Goal: Information Seeking & Learning: Learn about a topic

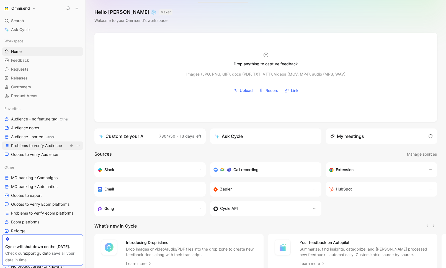
click at [45, 146] on span "Problems to verify Audience" at bounding box center [36, 146] width 51 height 6
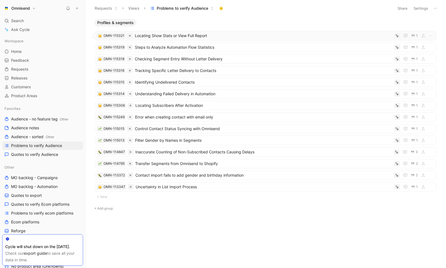
click at [183, 35] on span "Locating Show Stats or View Full Report" at bounding box center [263, 35] width 257 height 7
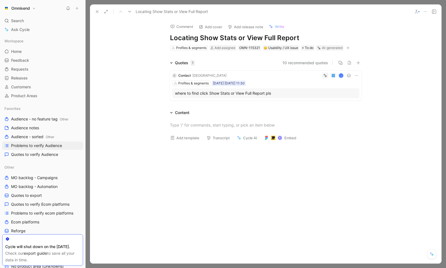
click at [260, 95] on div "where to find click Show Stats or View Full Report pls" at bounding box center [266, 93] width 182 height 7
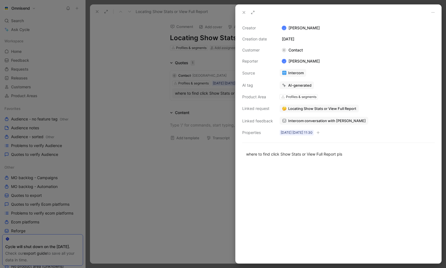
click at [312, 119] on span "Intercom conversation with [PERSON_NAME]" at bounding box center [327, 120] width 78 height 5
click at [81, 110] on div at bounding box center [223, 134] width 446 height 268
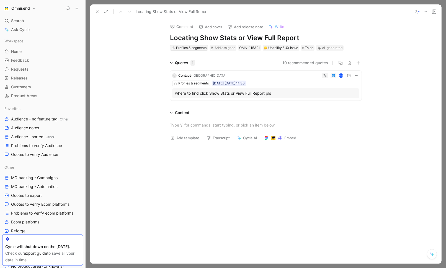
click at [199, 48] on div "Profiles & segments" at bounding box center [191, 48] width 30 height 6
type input "auto"
click at [190, 66] on span "mation" at bounding box center [187, 68] width 12 height 5
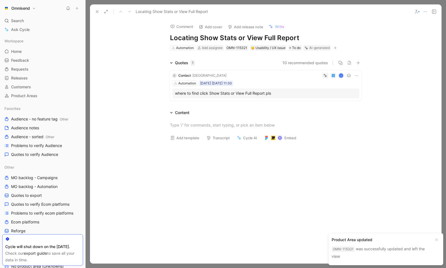
click at [426, 11] on icon at bounding box center [425, 11] width 4 height 4
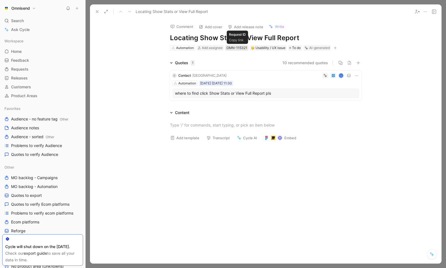
click at [240, 50] on div "OMN-115321" at bounding box center [237, 48] width 21 height 6
click at [98, 11] on icon at bounding box center [97, 11] width 4 height 4
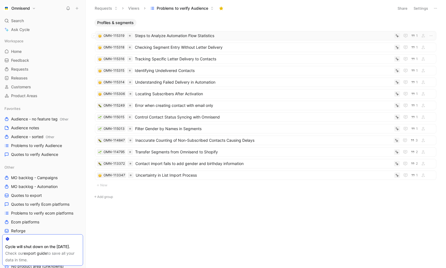
click at [172, 37] on span "Steps to Analyze Automation Flow Statistics" at bounding box center [263, 35] width 257 height 7
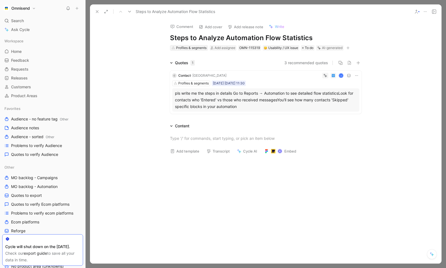
click at [192, 46] on div "Profiles & segments" at bounding box center [191, 48] width 30 height 6
type input "au"
click at [192, 71] on div "Au tomation" at bounding box center [203, 68] width 61 height 7
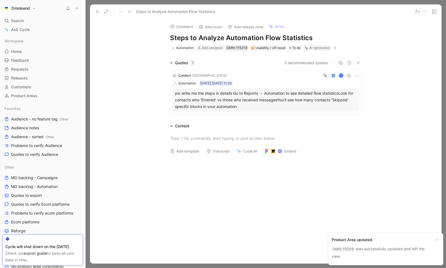
click at [234, 48] on div "OMN-115319" at bounding box center [237, 48] width 21 height 6
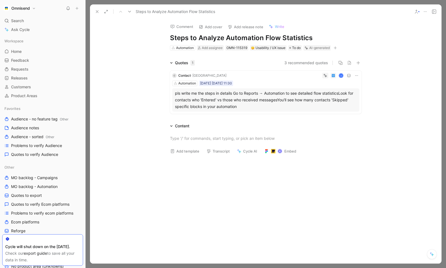
click at [96, 12] on icon at bounding box center [97, 11] width 4 height 4
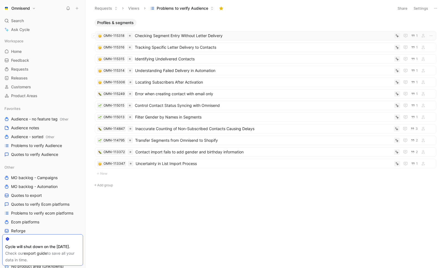
click at [179, 37] on span "Checking Segment Entry Without Letter Delivery" at bounding box center [263, 35] width 257 height 7
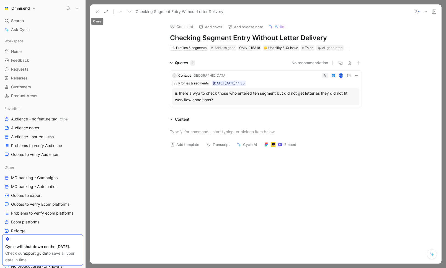
click at [92, 9] on div "Checking Segment Entry Without Letter Delivery" at bounding box center [265, 11] width 351 height 14
click at [94, 11] on button at bounding box center [97, 12] width 8 height 8
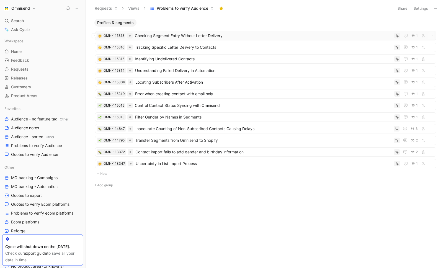
click at [201, 36] on span "Checking Segment Entry Without Letter Delivery" at bounding box center [263, 35] width 257 height 7
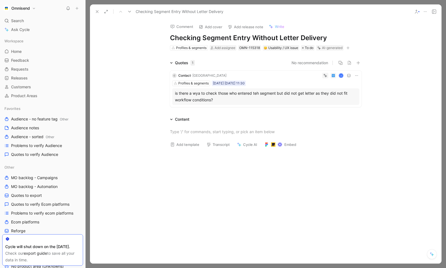
click at [98, 13] on icon at bounding box center [97, 11] width 4 height 4
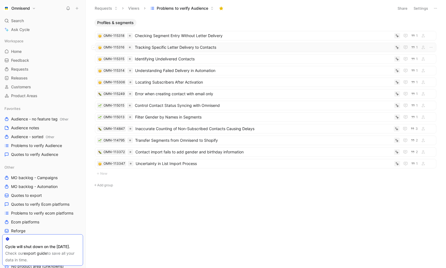
click at [187, 51] on div "OMN-115316 Tracking Specific Letter Delivery to Contacts 1" at bounding box center [265, 47] width 341 height 9
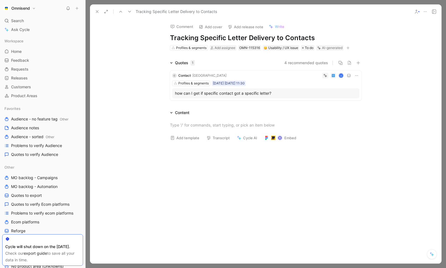
click at [274, 93] on div "how can I get if specific contact got a specific letter?" at bounding box center [266, 93] width 182 height 7
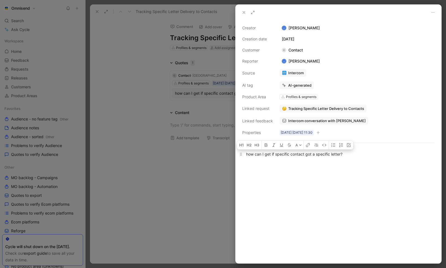
drag, startPoint x: 351, startPoint y: 157, endPoint x: 245, endPoint y: 157, distance: 106.1
click at [245, 157] on p "how can I get if specific contact got a specific letter?" at bounding box center [339, 154] width 206 height 9
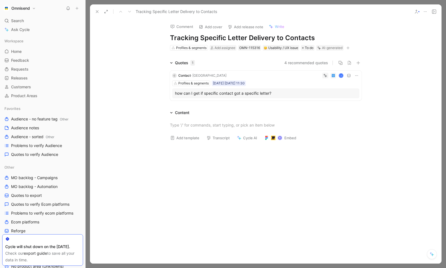
click at [360, 77] on div "C Contact · KICA K Profiles & segments [DATE] [DATE] 11:30 how can I get if spe…" at bounding box center [266, 86] width 192 height 30
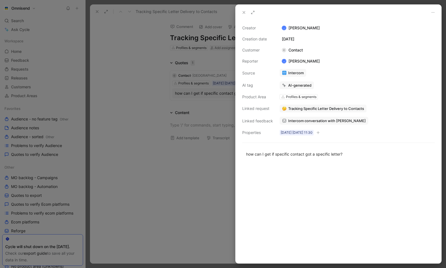
click at [188, 105] on div at bounding box center [223, 134] width 446 height 268
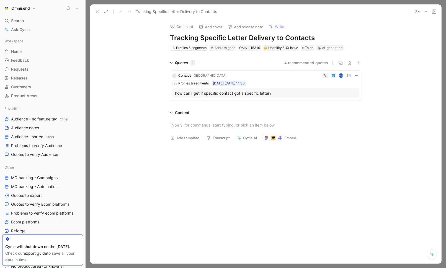
click at [353, 75] on div "K" at bounding box center [294, 76] width 131 height 6
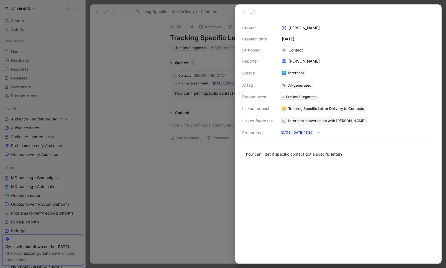
click at [204, 102] on div at bounding box center [223, 134] width 446 height 268
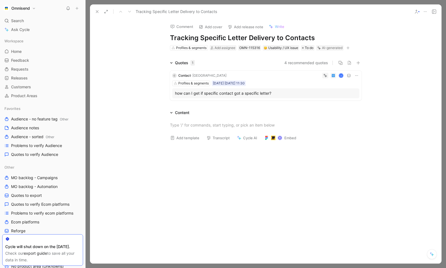
click at [358, 76] on icon at bounding box center [356, 75] width 3 height 1
click at [345, 110] on span "Delete quote" at bounding box center [339, 110] width 23 height 5
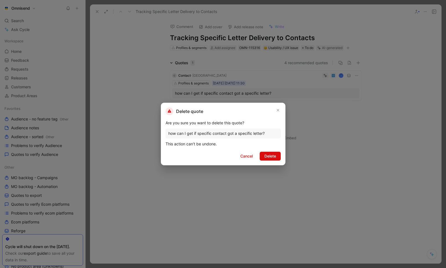
click at [265, 157] on span "Delete" at bounding box center [270, 156] width 12 height 7
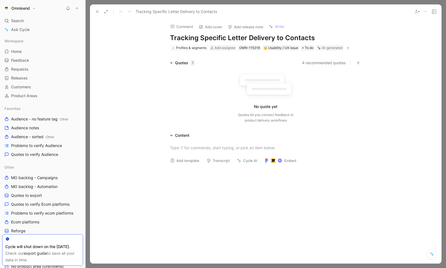
click at [428, 11] on button at bounding box center [426, 12] width 8 height 8
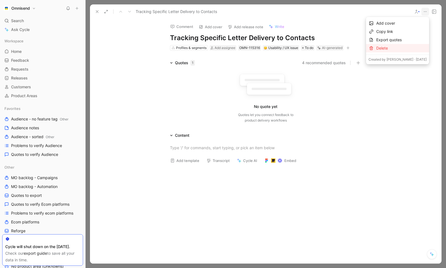
click at [378, 46] on div "Delete" at bounding box center [401, 48] width 50 height 7
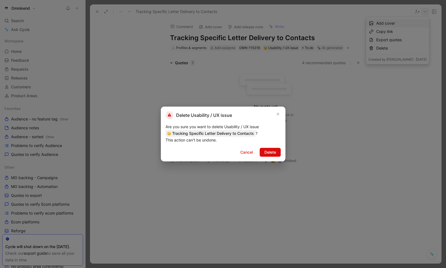
click at [270, 151] on span "Delete" at bounding box center [270, 152] width 12 height 7
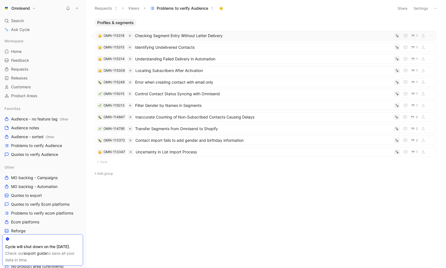
click at [205, 38] on span "Checking Segment Entry Without Letter Delivery" at bounding box center [263, 35] width 257 height 7
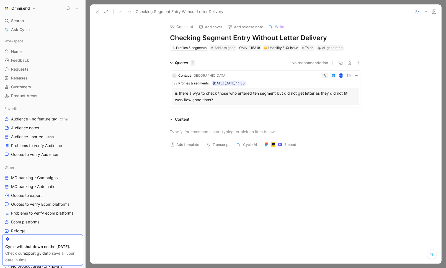
click at [246, 101] on div "is there a wya to check those who entered teh segment but did not get letter as…" at bounding box center [266, 96] width 182 height 13
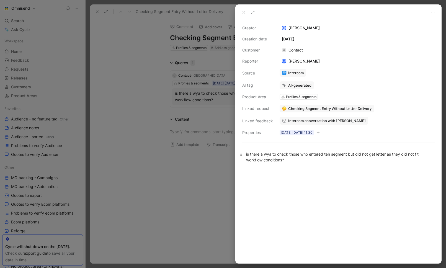
click at [301, 161] on div "is there a wya to check those who entered teh segment but did not get letter as…" at bounding box center [338, 157] width 185 height 12
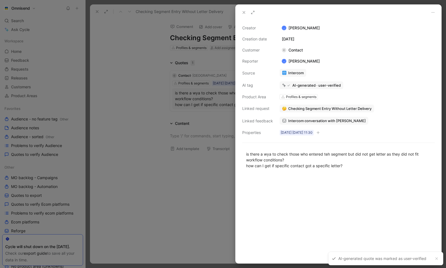
click at [168, 179] on div at bounding box center [223, 134] width 446 height 268
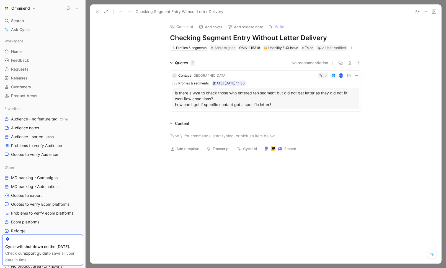
click at [98, 12] on use at bounding box center [97, 12] width 2 height 2
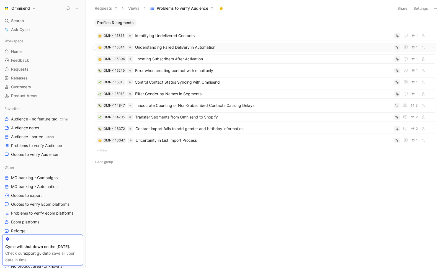
click at [201, 50] on span "Understanding Failed Delivery in Automation" at bounding box center [263, 47] width 257 height 7
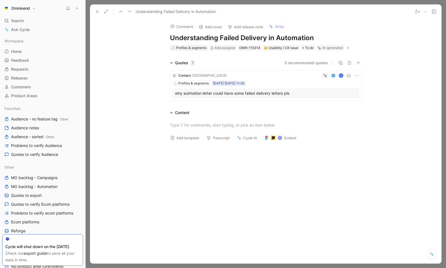
click at [197, 47] on div "Profiles & segments" at bounding box center [191, 48] width 30 height 6
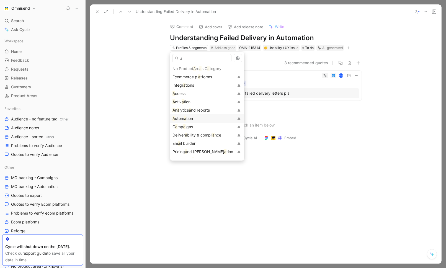
type input "a"
click at [189, 120] on span "tion" at bounding box center [189, 118] width 7 height 5
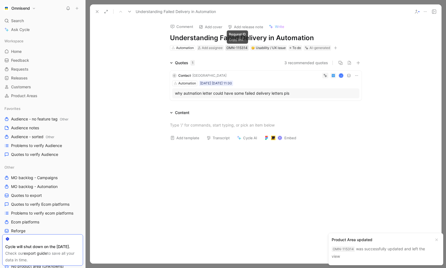
click at [238, 48] on div "OMN-115314" at bounding box center [237, 48] width 21 height 6
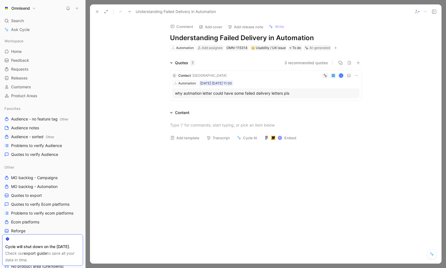
click at [97, 13] on icon at bounding box center [97, 11] width 4 height 4
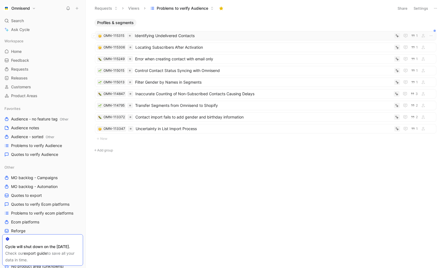
click at [173, 37] on span "Identifying Undelivered Contacts" at bounding box center [263, 35] width 257 height 7
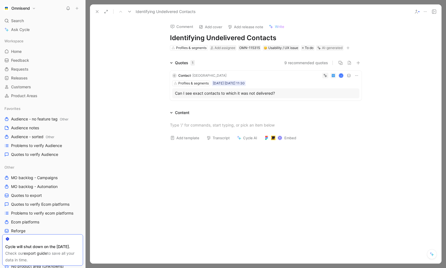
click at [359, 76] on icon at bounding box center [356, 75] width 4 height 4
click at [96, 12] on icon at bounding box center [97, 11] width 4 height 4
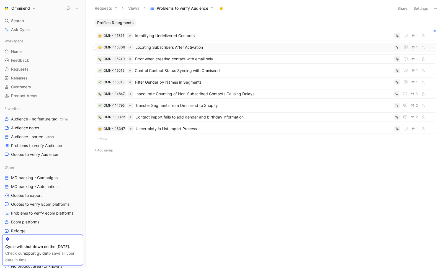
click at [193, 47] on span "Locating Subscribers After Activation" at bounding box center [263, 47] width 257 height 7
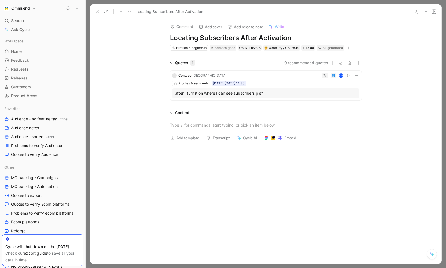
click at [358, 77] on icon at bounding box center [356, 75] width 4 height 4
click at [341, 111] on span "Delete quote" at bounding box center [339, 110] width 23 height 5
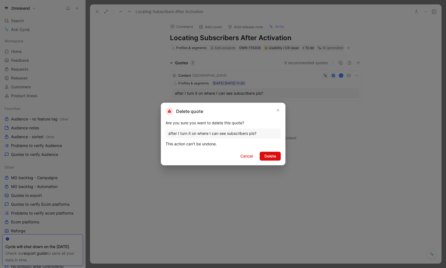
click at [267, 155] on span "Delete" at bounding box center [270, 156] width 12 height 7
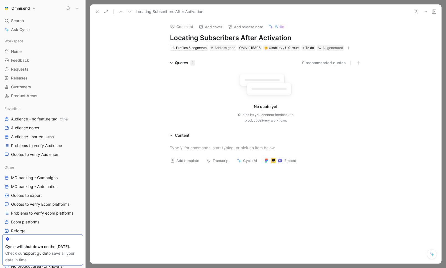
click at [424, 11] on icon at bounding box center [425, 11] width 4 height 4
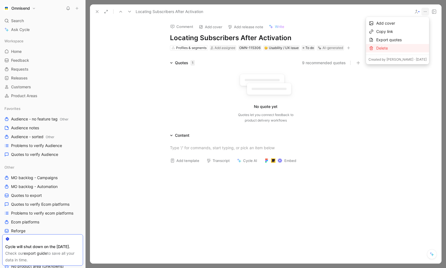
click at [376, 47] on div "Delete" at bounding box center [401, 48] width 50 height 7
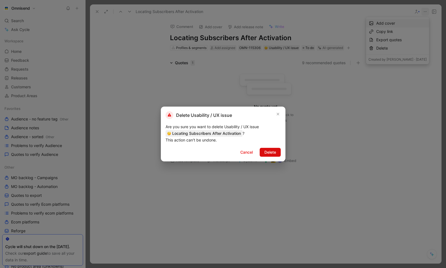
click at [275, 152] on span "Delete" at bounding box center [270, 152] width 12 height 7
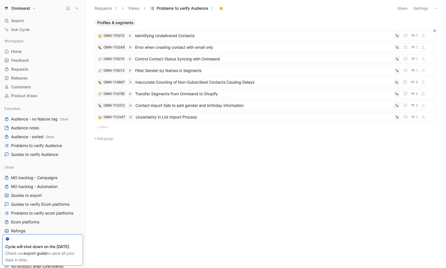
click at [276, 151] on div "Profiles & segments OMN-115315 Identifying Undelivered Contacts 1 OMN-115249 Er…" at bounding box center [265, 94] width 353 height 151
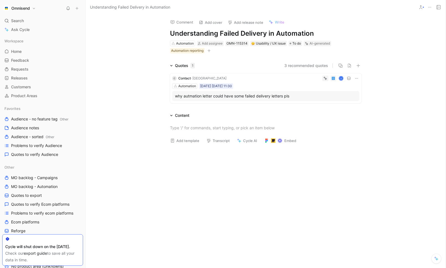
click at [281, 94] on div "why autmation letter could have some failed delivery letters pls" at bounding box center [266, 96] width 182 height 7
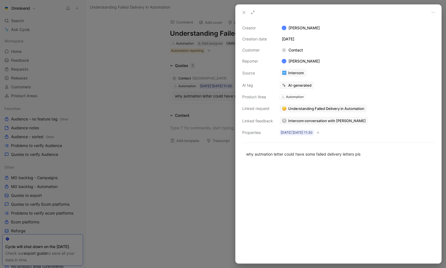
click at [318, 119] on span "Intercom conversation with [PERSON_NAME]" at bounding box center [327, 120] width 78 height 5
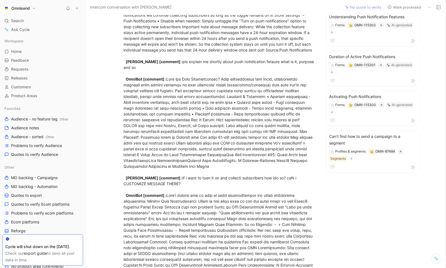
scroll to position [755, 0]
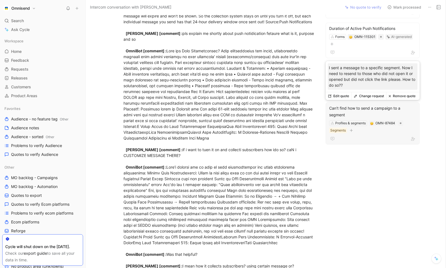
click at [373, 115] on div "Can't find how to send a campaign to a segment" at bounding box center [372, 111] width 87 height 13
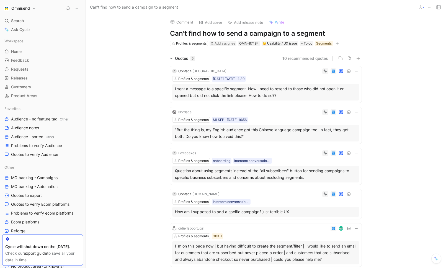
click at [134, 84] on div "Quotes 5 10 recommended quotes C Contact · KICA K Profiles & segments Sep15 15-…" at bounding box center [266, 162] width 360 height 214
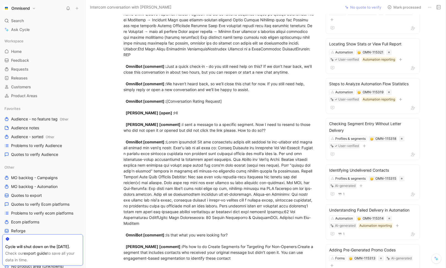
scroll to position [89, 0]
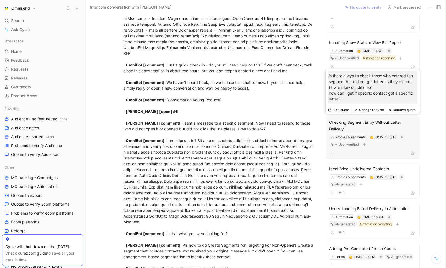
click at [379, 123] on div "Checking Segment Entry Without Letter Delivery" at bounding box center [372, 125] width 87 height 13
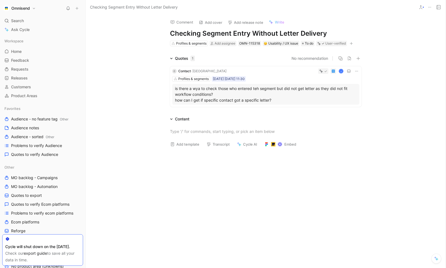
click at [266, 99] on p "is there a wya to check those who entered teh segment but did not get letter as…" at bounding box center [266, 94] width 182 height 17
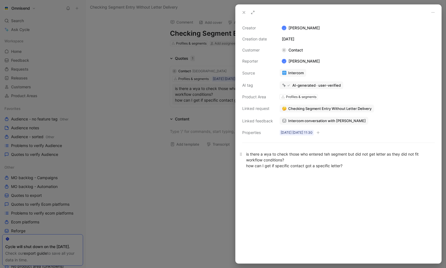
click at [349, 164] on div "is there a wya to check those who entered teh segment but did not get letter as…" at bounding box center [338, 159] width 185 height 17
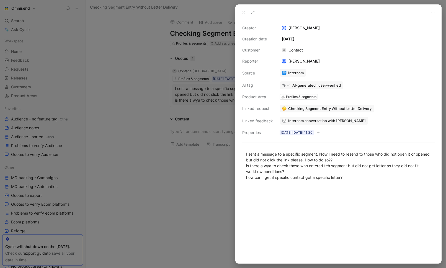
click at [181, 219] on div at bounding box center [223, 134] width 446 height 268
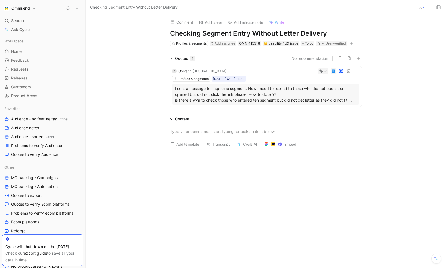
click at [304, 96] on p "I sent a message to a specific segment. Now I need to resend to those who did n…" at bounding box center [266, 94] width 182 height 17
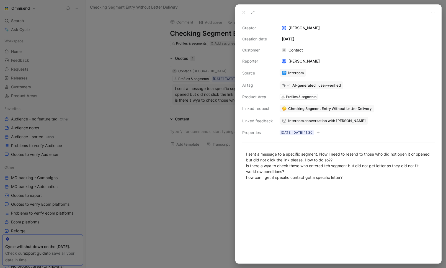
click at [204, 166] on div at bounding box center [223, 134] width 446 height 268
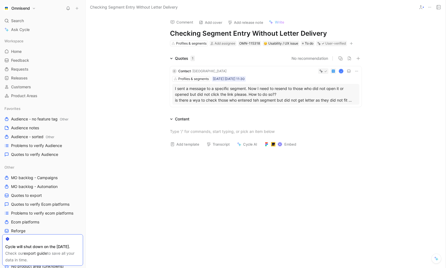
click at [322, 33] on h1 "Checking Segment Entry Without Letter Delivery" at bounding box center [266, 33] width 192 height 9
drag, startPoint x: 332, startPoint y: 34, endPoint x: 173, endPoint y: 29, distance: 159.6
click at [173, 29] on h1 "Checking Segment Entry Without Letter Delivery" at bounding box center [266, 33] width 192 height 9
click at [367, 197] on div at bounding box center [266, 192] width 360 height 80
click at [323, 30] on h1 "Can't find how to segment based on email activity" at bounding box center [266, 33] width 192 height 9
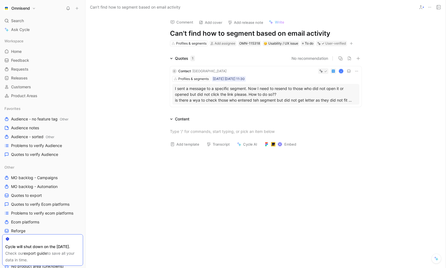
drag, startPoint x: 329, startPoint y: 32, endPoint x: 293, endPoint y: 31, distance: 36.3
click at [293, 31] on h1 "Can't find how to segment based on email activity" at bounding box center [266, 33] width 192 height 9
click at [291, 32] on h1 "Can't find how to segment based on email activity" at bounding box center [266, 33] width 192 height 9
click at [366, 149] on div "Add template Transcript Cycle AI Embed" at bounding box center [266, 145] width 213 height 11
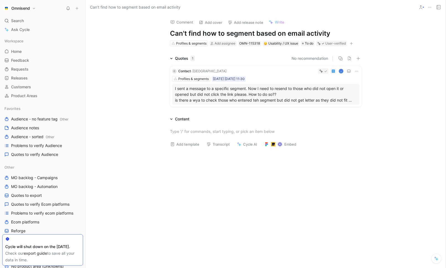
click at [360, 143] on div "Add template Transcript Cycle AI Embed" at bounding box center [266, 145] width 213 height 11
click at [50, 147] on span "Problems to verify Audience" at bounding box center [36, 146] width 51 height 6
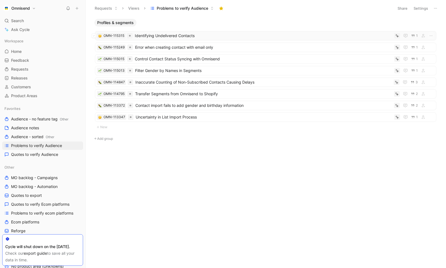
click at [187, 37] on span "Identifying Undelivered Contacts" at bounding box center [263, 35] width 257 height 7
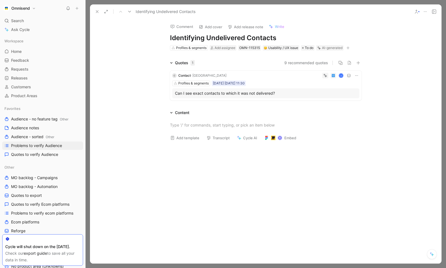
click at [356, 76] on icon at bounding box center [356, 75] width 4 height 4
click at [343, 112] on span "Delete quote" at bounding box center [339, 110] width 23 height 5
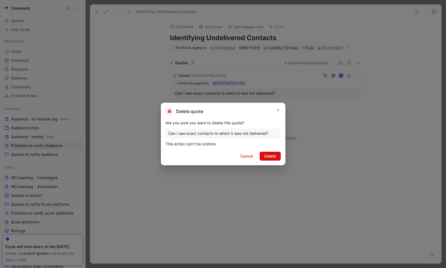
click at [270, 156] on span "Delete" at bounding box center [270, 156] width 12 height 7
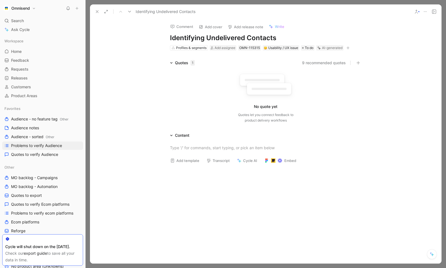
click at [423, 11] on icon at bounding box center [425, 11] width 4 height 4
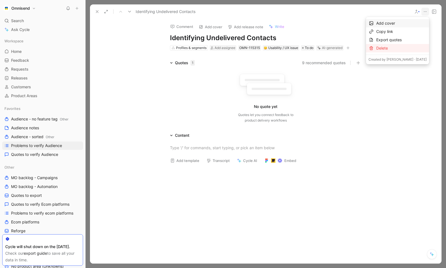
click at [376, 51] on div "Delete" at bounding box center [401, 48] width 50 height 7
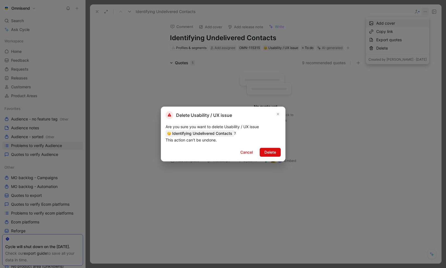
click at [266, 156] on button "Delete" at bounding box center [270, 152] width 21 height 9
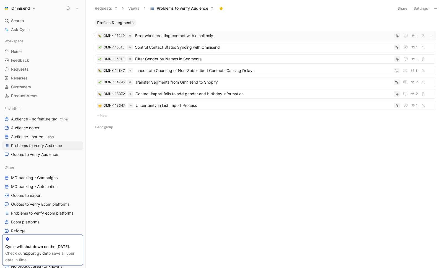
click at [179, 36] on span "Error when creating contact with email only" at bounding box center [263, 35] width 257 height 7
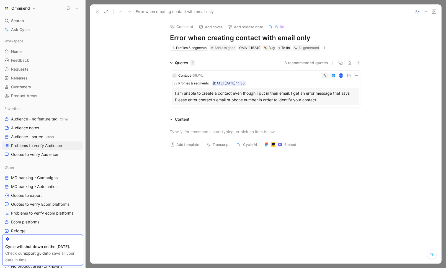
click at [276, 97] on div "I am unable to create a contact even though I put in their email. I get an erro…" at bounding box center [266, 96] width 182 height 13
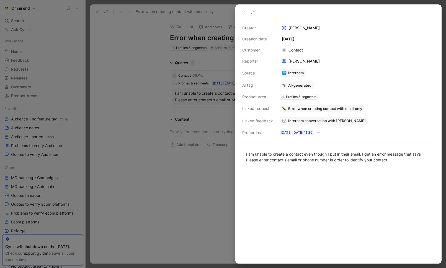
click at [315, 119] on span "Intercom conversation with GRAYL" at bounding box center [327, 120] width 78 height 5
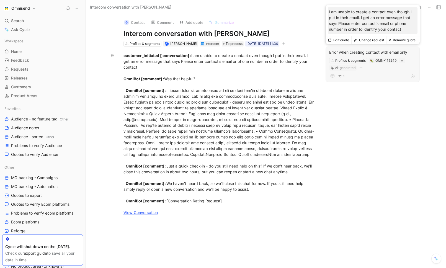
click at [387, 76] on div "1" at bounding box center [372, 76] width 87 height 7
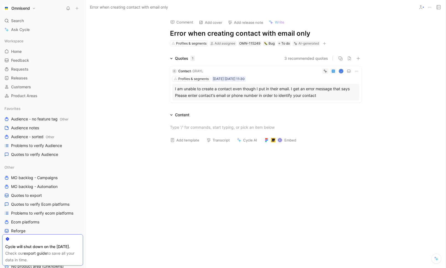
click at [312, 32] on h1 "Error when creating contact with email only" at bounding box center [266, 33] width 192 height 9
drag, startPoint x: 320, startPoint y: 35, endPoint x: 166, endPoint y: 35, distance: 154.5
click at [166, 35] on div "Comment Add cover Add release note Write Error when creating contact with email…" at bounding box center [266, 30] width 213 height 32
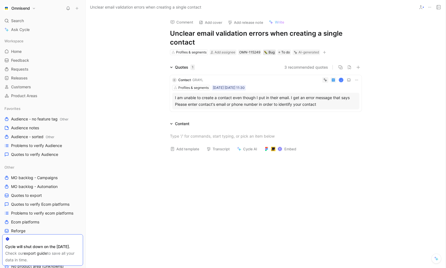
click at [269, 54] on div "Bug" at bounding box center [269, 53] width 11 height 6
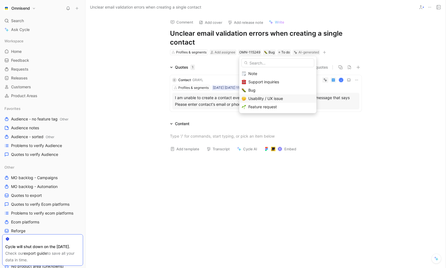
click at [266, 98] on span "Usability / UX issue" at bounding box center [265, 98] width 35 height 5
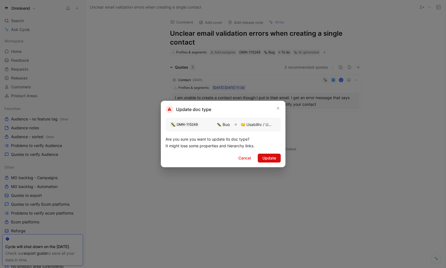
click at [273, 160] on span "Update" at bounding box center [270, 158] width 14 height 7
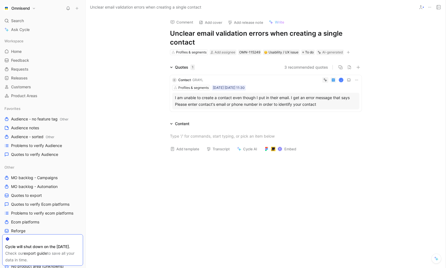
click at [348, 160] on div at bounding box center [266, 196] width 360 height 80
click at [326, 45] on button "Verify" at bounding box center [321, 44] width 19 height 8
click at [316, 72] on button "Verify" at bounding box center [314, 71] width 19 height 8
click at [391, 76] on div "Quotes 1 3 recommended quotes C Contact · GRAYL K Profiles & segments Sep15 15-…" at bounding box center [266, 89] width 360 height 50
click at [50, 145] on span "Problems to verify Audience" at bounding box center [36, 146] width 51 height 6
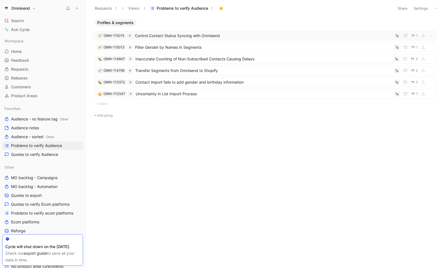
click at [185, 37] on span "Control Contact Status Syncing with Omnisend" at bounding box center [263, 35] width 257 height 7
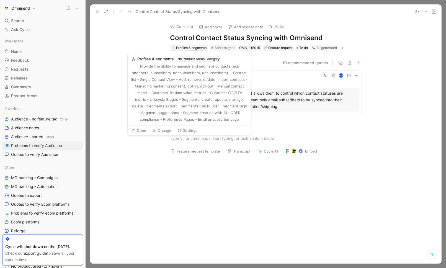
click at [188, 47] on div "Profiles & segments" at bounding box center [191, 48] width 30 height 6
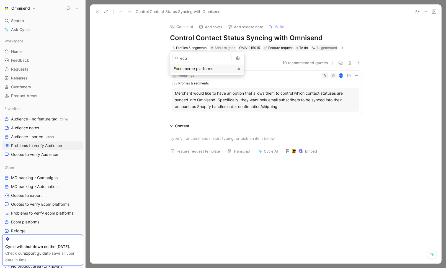
type input "eco"
click at [188, 68] on span "mmerce platforms" at bounding box center [196, 68] width 33 height 5
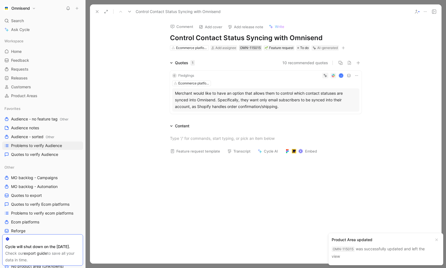
click at [255, 50] on div "OMN-115015" at bounding box center [250, 48] width 21 height 6
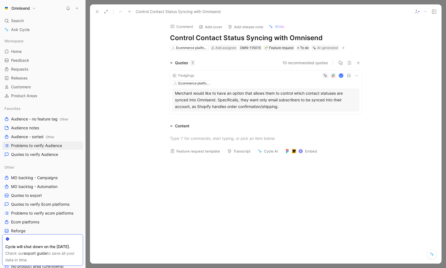
click at [97, 14] on icon at bounding box center [97, 11] width 4 height 4
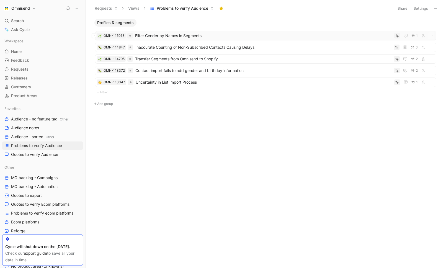
click at [174, 36] on span "Filter Gender by Names in Segments" at bounding box center [263, 35] width 257 height 7
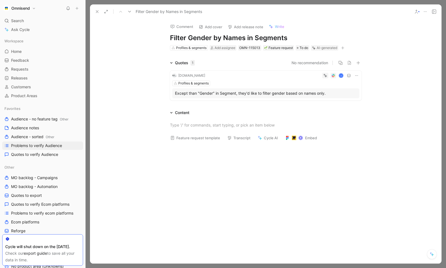
click at [282, 76] on div "K" at bounding box center [283, 76] width 152 height 6
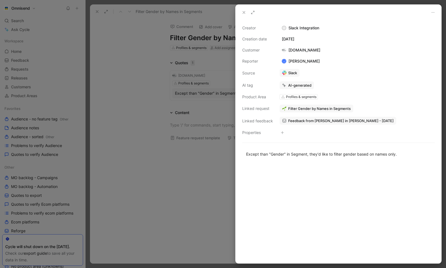
click at [349, 122] on span "Feedback from Saleh Ragragui in Slack - 9/15/2025" at bounding box center [341, 120] width 106 height 5
click at [170, 150] on div at bounding box center [223, 134] width 446 height 268
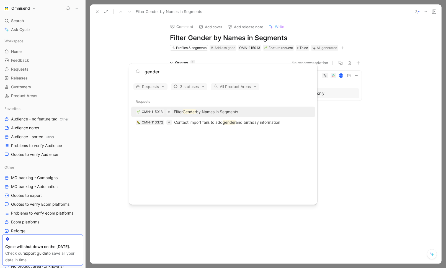
type input "gender"
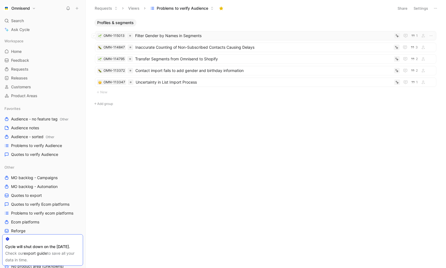
click at [166, 34] on span "Filter Gender by Names in Segments" at bounding box center [263, 35] width 257 height 7
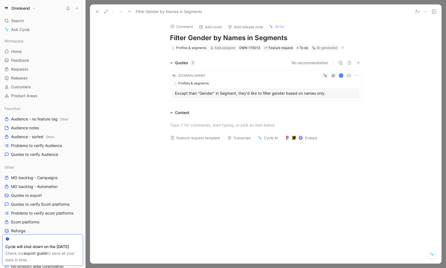
drag, startPoint x: 266, startPoint y: 39, endPoint x: 282, endPoint y: 39, distance: 15.5
click at [267, 39] on h1 "Filter Gender by Names in Segments" at bounding box center [266, 38] width 192 height 9
drag, startPoint x: 291, startPoint y: 39, endPoint x: 165, endPoint y: 33, distance: 125.6
click at [165, 33] on div "Comment Add cover Add release note Write Filter Gender by Names in Segments Pro…" at bounding box center [266, 35] width 213 height 32
click at [357, 136] on div "Feature request template Transcript Cycle AI Embed" at bounding box center [266, 139] width 213 height 11
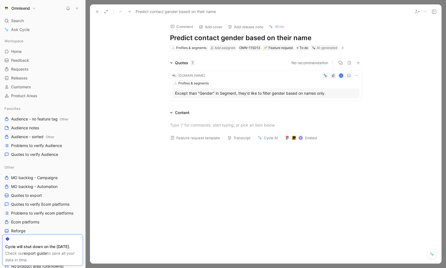
click at [325, 76] on icon at bounding box center [325, 76] width 4 height 4
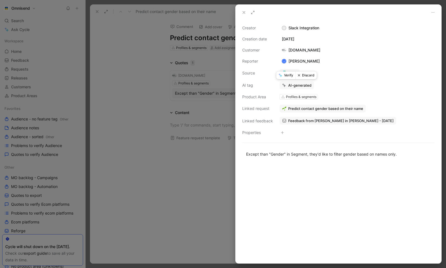
click at [288, 75] on button "Verify" at bounding box center [285, 75] width 19 height 8
click at [182, 167] on div at bounding box center [223, 134] width 446 height 268
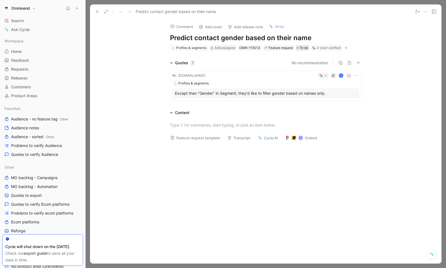
click at [300, 47] on span "To do" at bounding box center [304, 48] width 9 height 6
click at [95, 12] on icon at bounding box center [97, 11] width 4 height 4
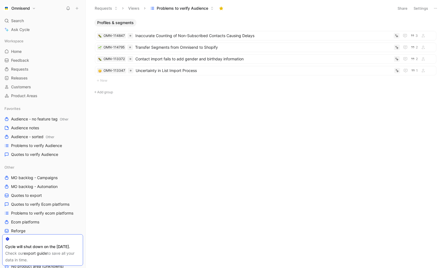
click at [184, 117] on div "Profiles & segments OMN-114847 Inaccurate Counting of Non-Subscribed Contacts C…" at bounding box center [265, 71] width 353 height 105
click at [185, 36] on span "Inaccurate Counting of Non-Subscribed Contacts Causing Delays" at bounding box center [263, 35] width 256 height 7
click at [184, 46] on span "Transfer Segments from Omnisend to Shopify" at bounding box center [263, 47] width 257 height 7
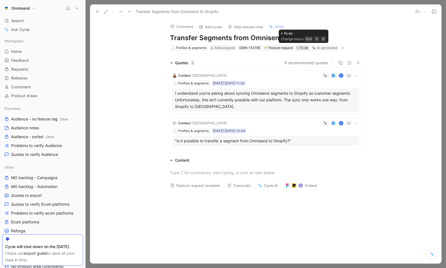
click at [304, 47] on span "To do" at bounding box center [304, 48] width 9 height 6
click at [320, 39] on button "Verify" at bounding box center [315, 39] width 19 height 8
click at [318, 67] on button "Verify" at bounding box center [314, 67] width 19 height 8
click at [314, 113] on button "Verify" at bounding box center [314, 115] width 19 height 8
click at [95, 10] on icon at bounding box center [97, 11] width 4 height 4
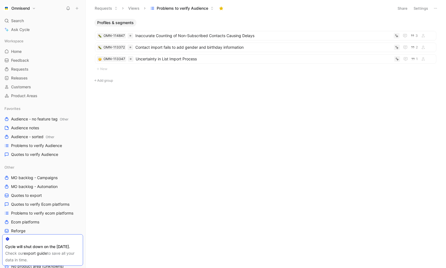
click at [213, 112] on div "Profiles & segments OMN-114847 Inaccurate Counting of Non-Subscribed Contacts C…" at bounding box center [265, 143] width 353 height 249
click at [188, 60] on span "Uncertainty in List Import Process" at bounding box center [264, 59] width 256 height 7
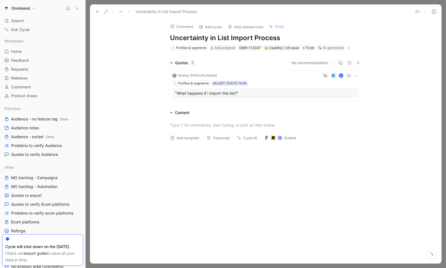
click at [356, 76] on icon at bounding box center [356, 75] width 4 height 4
click at [333, 109] on span "Delete quote" at bounding box center [339, 110] width 23 height 5
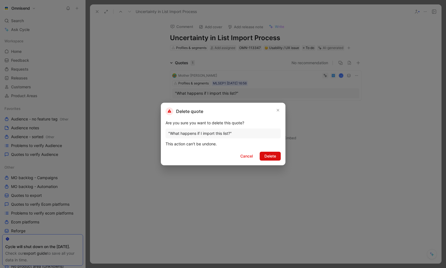
click at [275, 155] on span "Delete" at bounding box center [270, 156] width 12 height 7
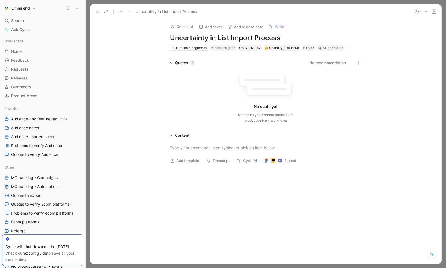
click at [424, 12] on icon at bounding box center [425, 11] width 4 height 4
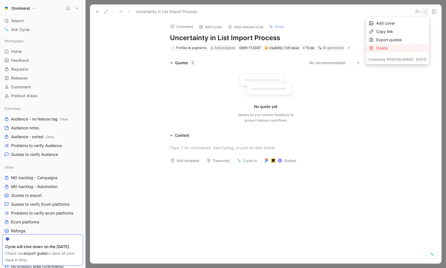
click at [387, 44] on div "Delete" at bounding box center [397, 48] width 63 height 8
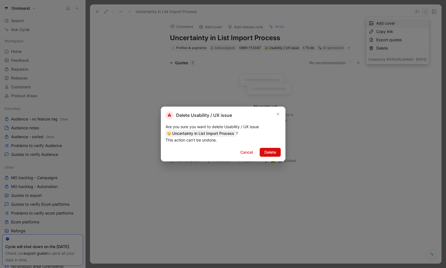
click at [267, 155] on span "Delete" at bounding box center [270, 152] width 12 height 7
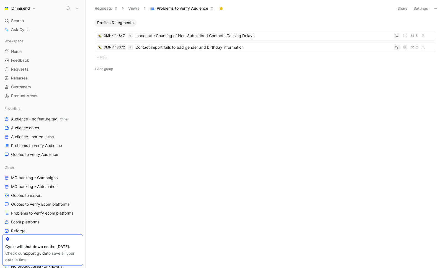
click at [244, 146] on div "Profiles & segments OMN-114847 Inaccurate Counting of Non-Subscribed Contacts C…" at bounding box center [265, 143] width 353 height 249
click at [246, 144] on div "Profiles & segments OMN-114847 Inaccurate Counting of Non-Subscribed Contacts C…" at bounding box center [265, 143] width 353 height 249
click at [399, 88] on div "Profiles & segments OMN-114847 Inaccurate Counting of Non-Subscribed Contacts C…" at bounding box center [265, 59] width 353 height 81
click at [185, 38] on span "Inaccurate Counting of Non-Subscribed Contacts Causing Delays" at bounding box center [263, 35] width 256 height 7
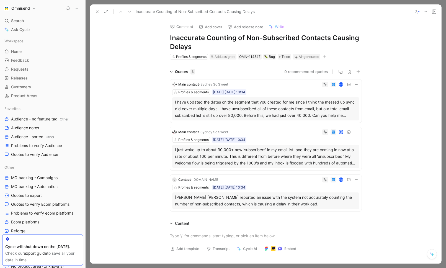
click at [284, 189] on div "Profiles & segments sep8 08-09-2025 10:34" at bounding box center [265, 188] width 187 height 6
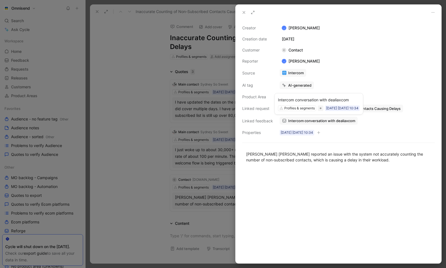
click at [316, 101] on div "Intercom conversation with dealiaxcom" at bounding box center [319, 100] width 82 height 7
click at [312, 120] on span "Intercom conversation with dealiaxcom" at bounding box center [321, 120] width 67 height 5
click at [244, 14] on icon at bounding box center [244, 12] width 4 height 4
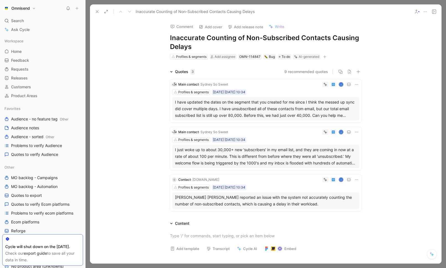
click at [356, 181] on icon at bounding box center [356, 180] width 4 height 4
click at [339, 214] on span "Delete quote" at bounding box center [339, 214] width 23 height 5
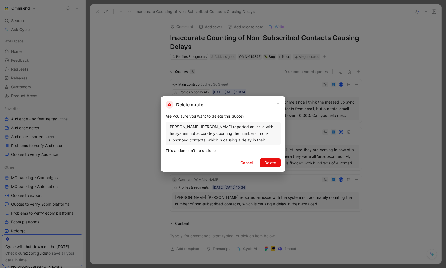
click at [269, 158] on button "Delete" at bounding box center [270, 162] width 21 height 9
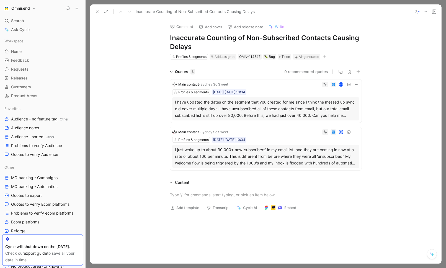
click at [282, 155] on div "I just woke up to about 30,000+ new 'subscribers' in my email list, and they ar…" at bounding box center [266, 157] width 182 height 20
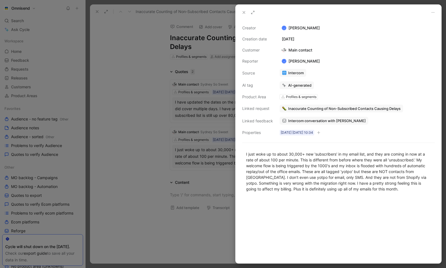
click at [127, 165] on div at bounding box center [223, 134] width 446 height 268
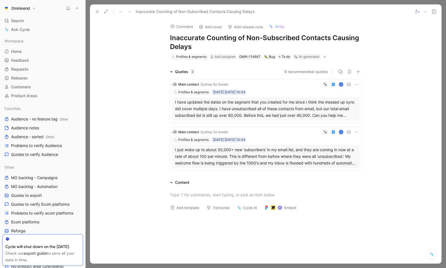
click at [224, 132] on span "· Sydney So Sweet" at bounding box center [213, 132] width 29 height 4
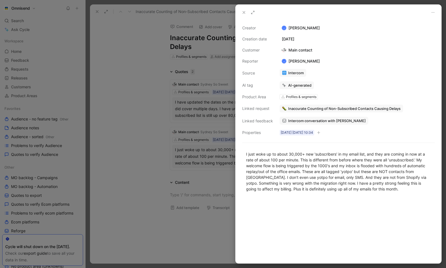
click at [325, 122] on span "Intercom conversation with Sydney So Sweet" at bounding box center [327, 120] width 78 height 5
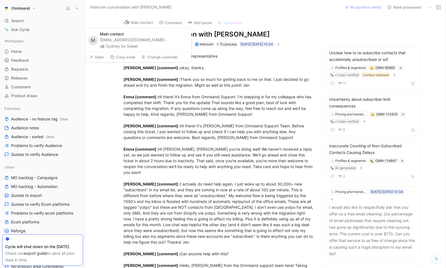
click at [120, 40] on div "contact@sydneysosweet.com · Sydney So Sweet" at bounding box center [144, 43] width 88 height 12
drag, startPoint x: 120, startPoint y: 40, endPoint x: 130, endPoint y: 40, distance: 9.7
click at [130, 40] on div "contact@sydneysosweet.com · Sydney So Sweet" at bounding box center [144, 43] width 88 height 12
copy div "sydneysosweet"
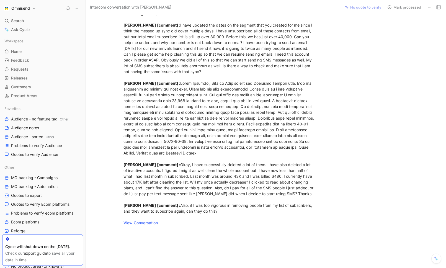
scroll to position [562, 0]
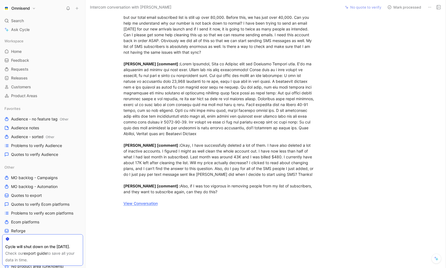
click at [135, 205] on link "View Conversation" at bounding box center [141, 203] width 34 height 5
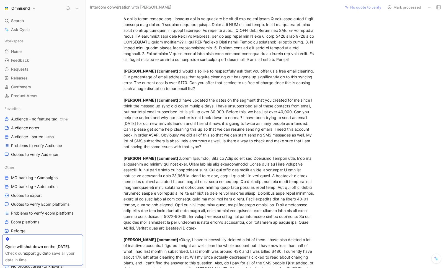
scroll to position [587, 0]
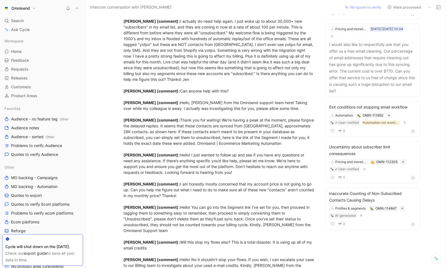
scroll to position [104, 0]
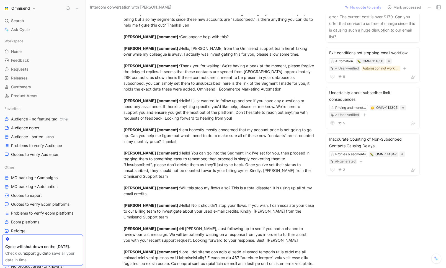
scroll to position [295, 0]
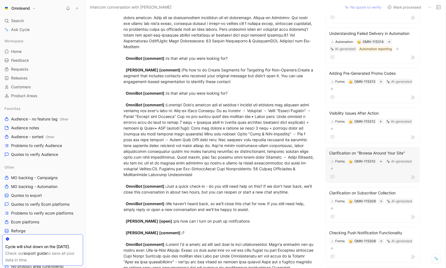
scroll to position [346, 0]
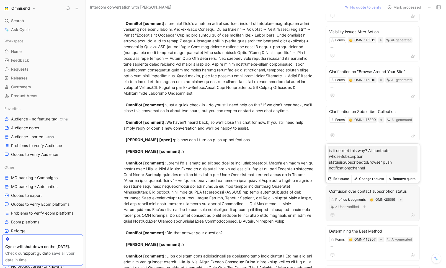
click at [369, 189] on div "Confusion over contact subscription status" at bounding box center [372, 191] width 87 height 7
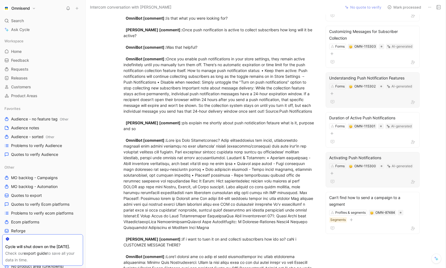
scroll to position [676, 0]
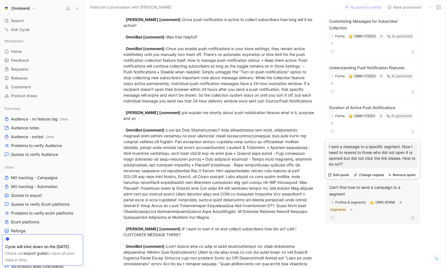
drag, startPoint x: 351, startPoint y: 165, endPoint x: 326, endPoint y: 147, distance: 31.1
click at [326, 147] on div "I sent a message to a specific segment. Now I need to resend to those who did n…" at bounding box center [373, 155] width 94 height 31
copy p "I sent a message to a specific segment. Now I need to resend to those who did n…"
click at [398, 174] on button "Remove quote" at bounding box center [402, 175] width 32 height 8
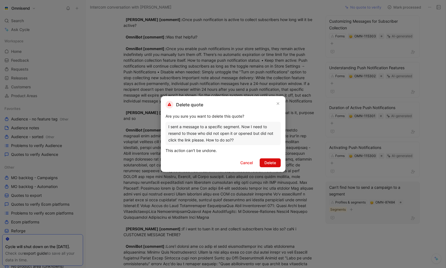
click at [276, 161] on button "Delete" at bounding box center [270, 162] width 21 height 9
